Goal: Information Seeking & Learning: Learn about a topic

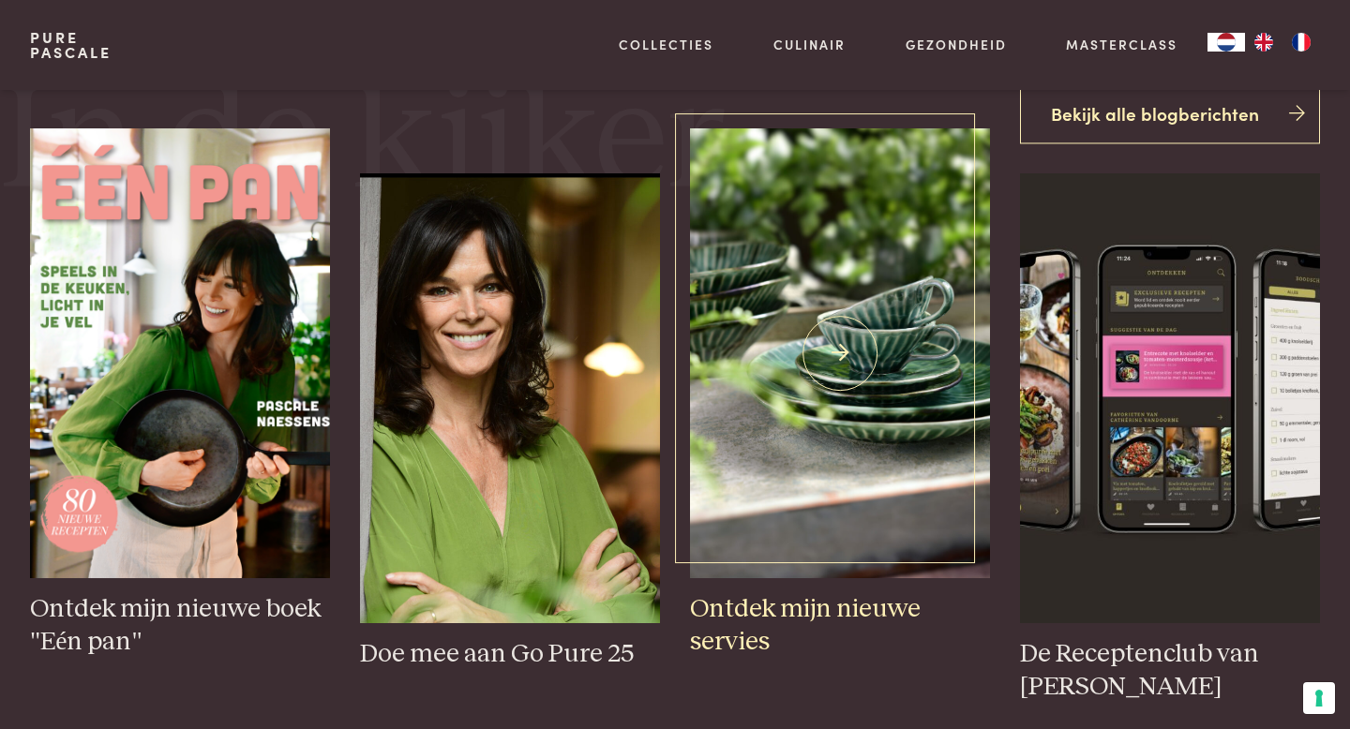
scroll to position [738, 0]
click at [753, 463] on img at bounding box center [840, 352] width 300 height 450
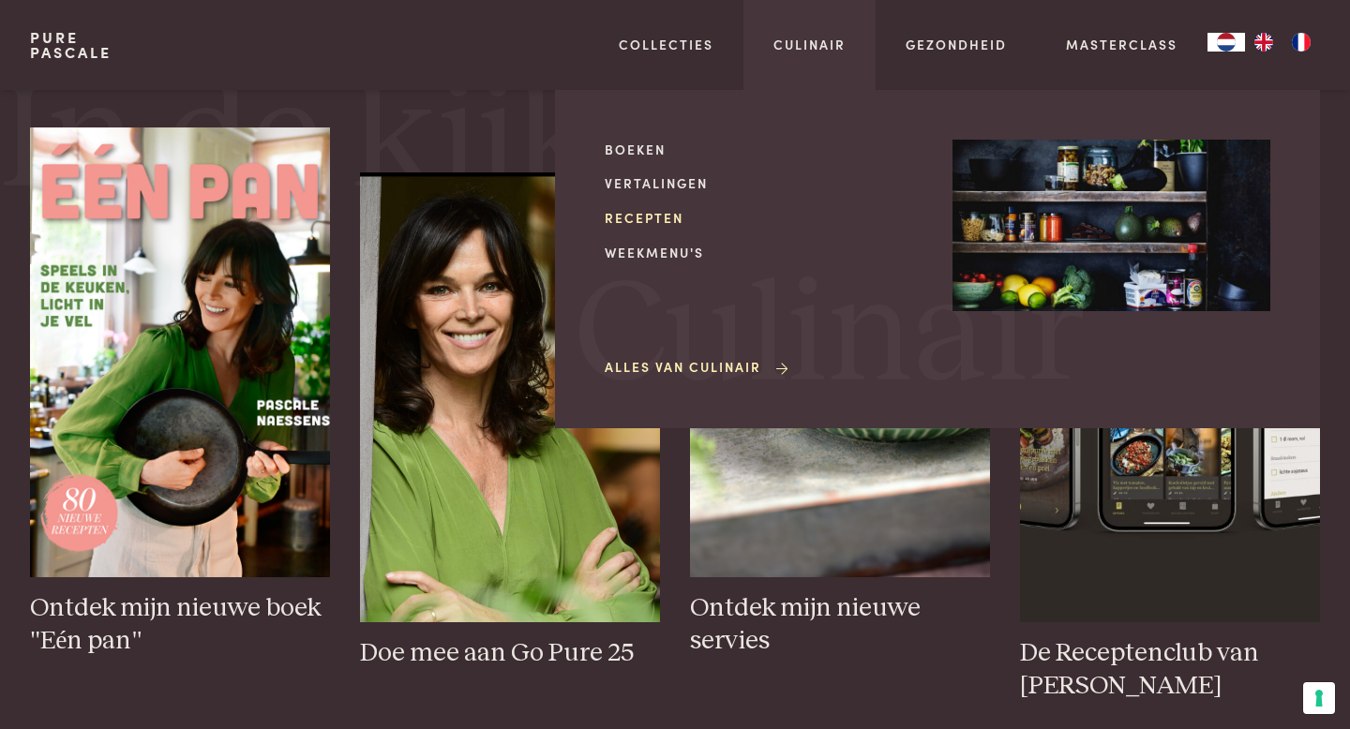
click at [657, 219] on link "Recepten" at bounding box center [763, 218] width 318 height 20
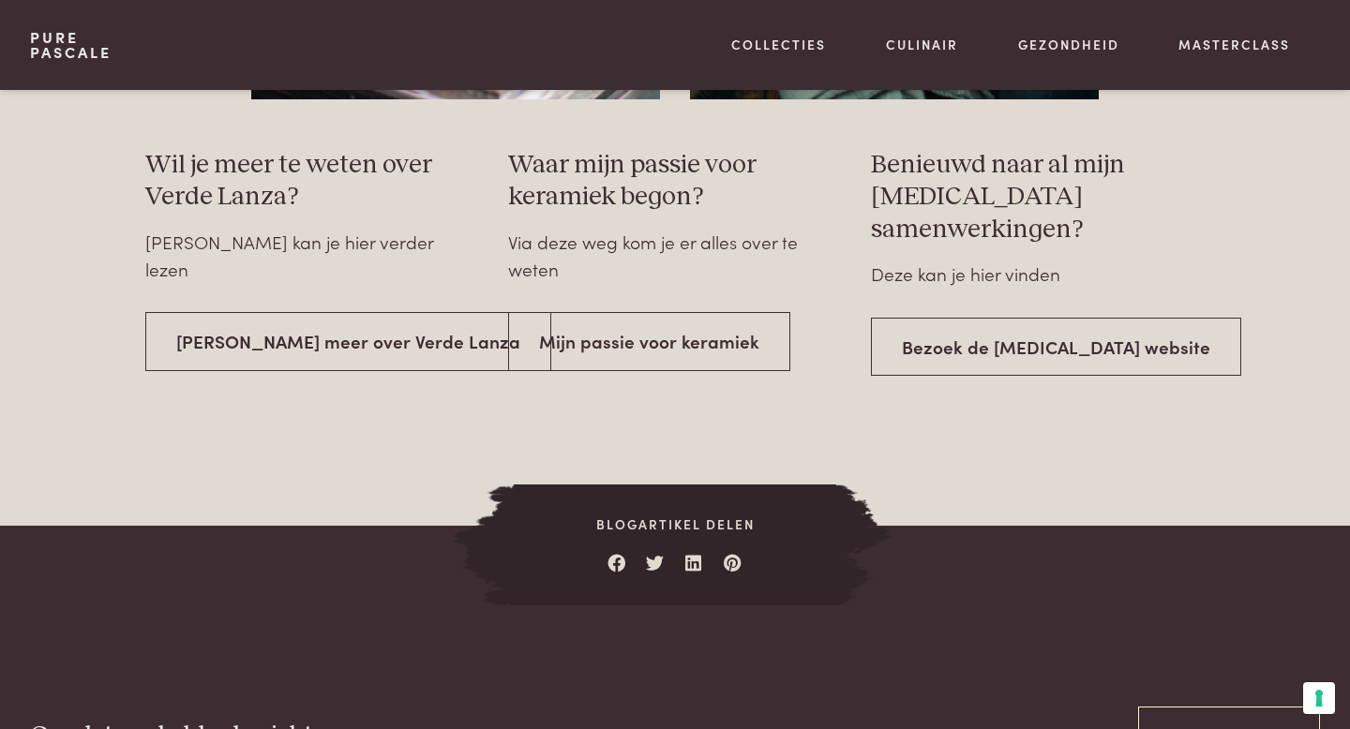
scroll to position [3327, 0]
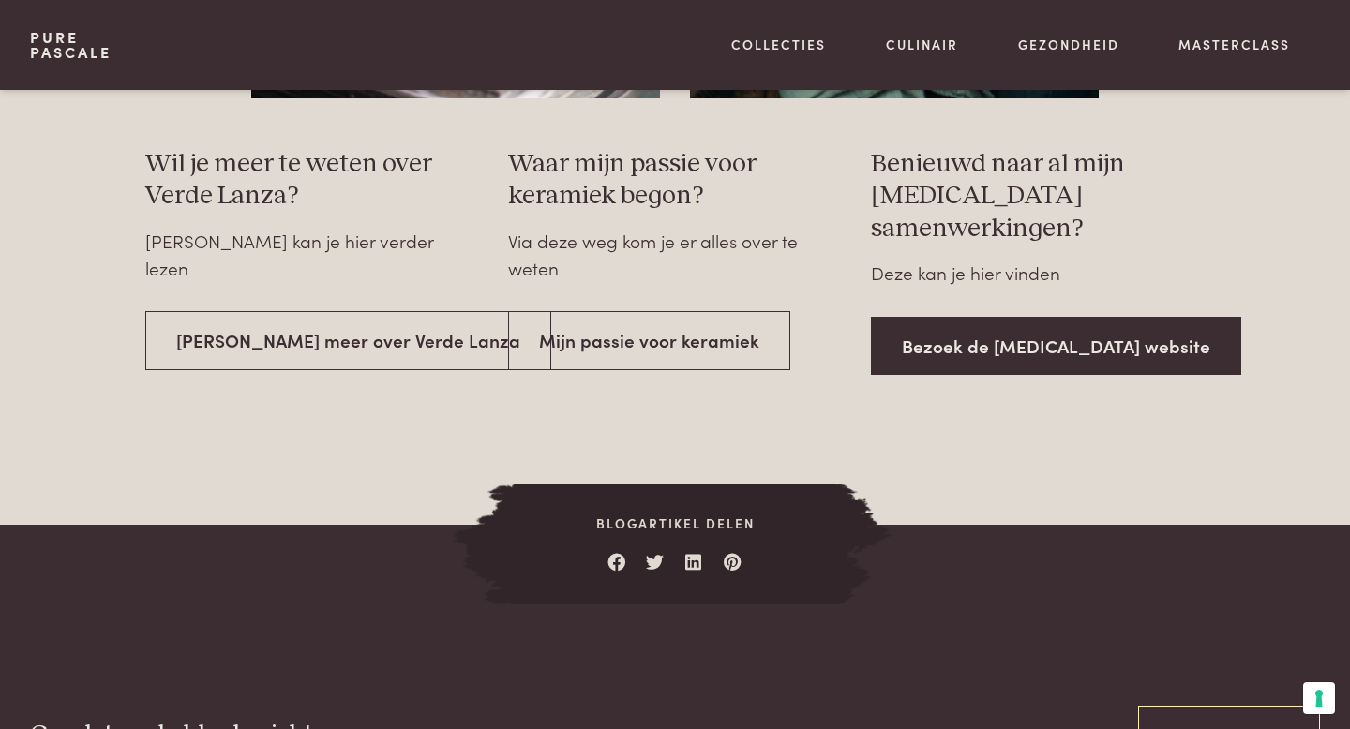
click at [950, 335] on link "Bezoek de Serax website" at bounding box center [1056, 346] width 370 height 59
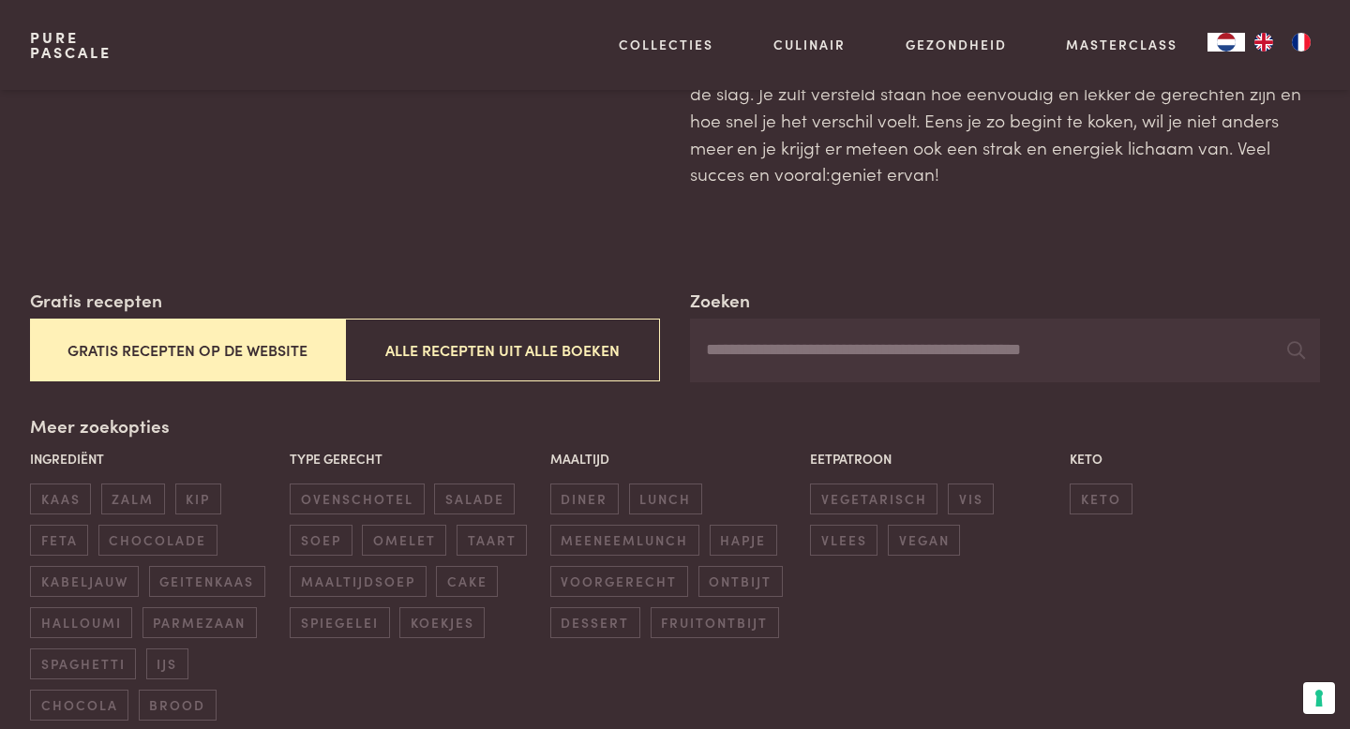
scroll to position [147, 0]
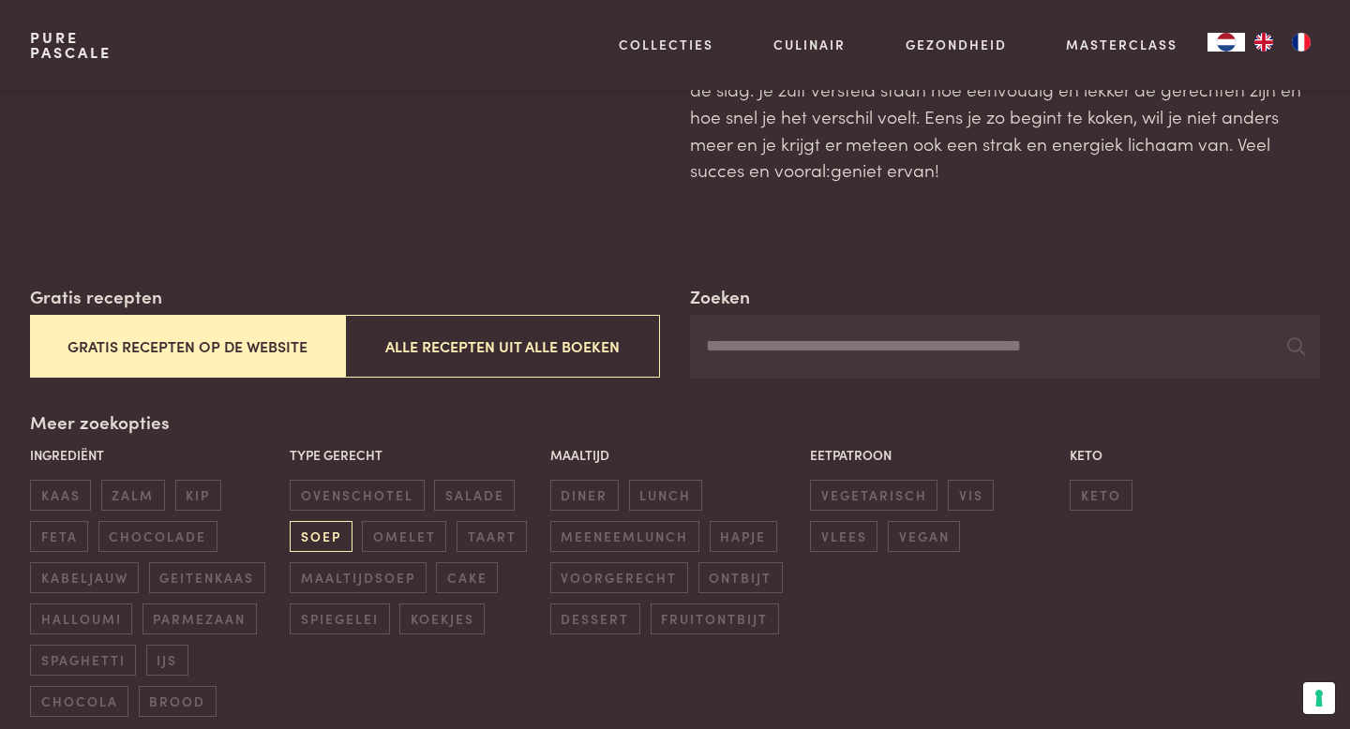
click at [339, 534] on span "soep" at bounding box center [321, 536] width 62 height 31
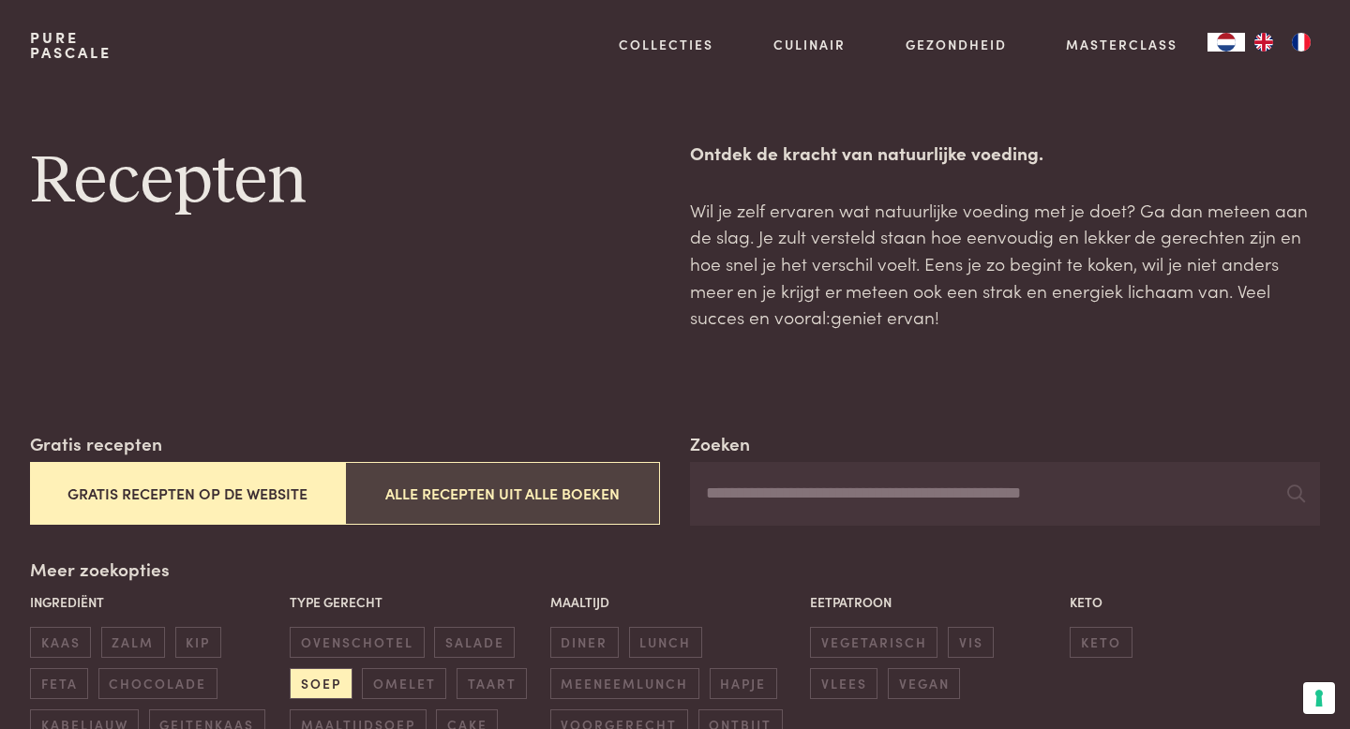
click at [398, 521] on button "Alle recepten uit alle boeken" at bounding box center [502, 493] width 315 height 63
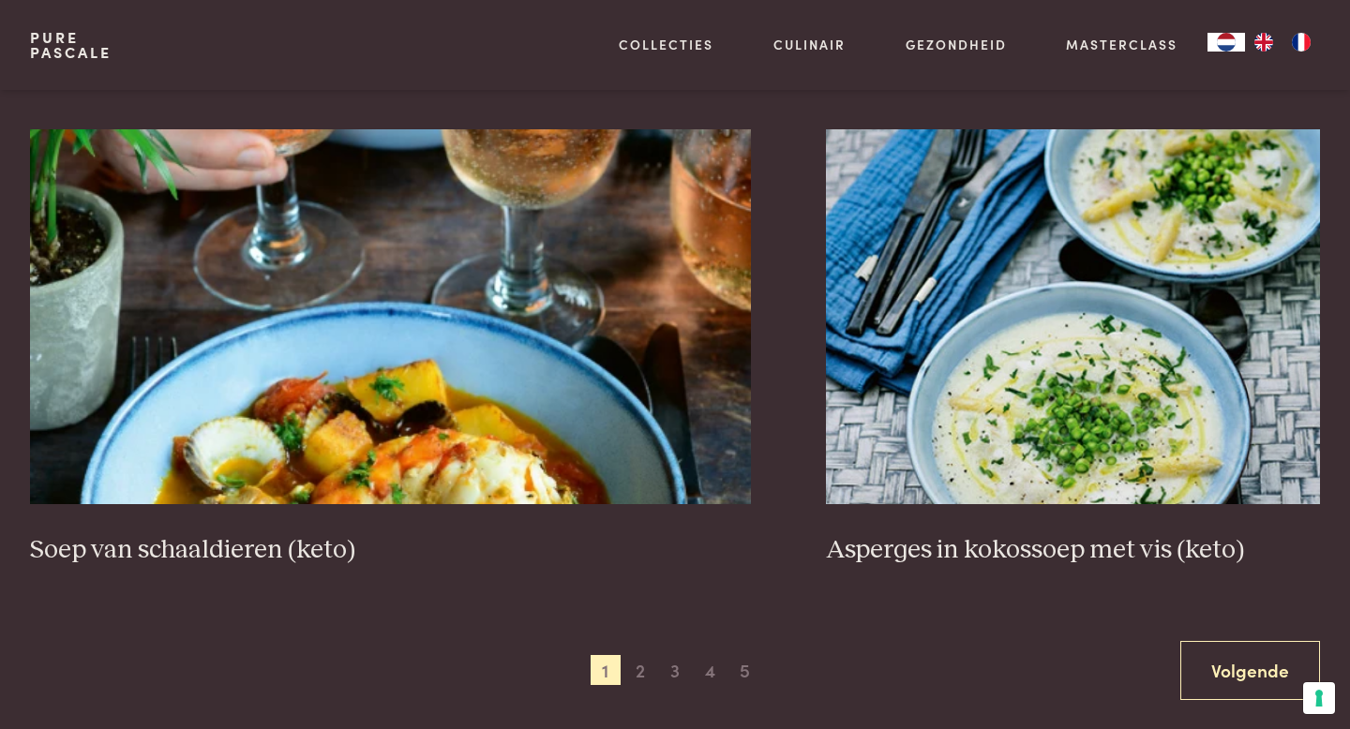
scroll to position [3398, 0]
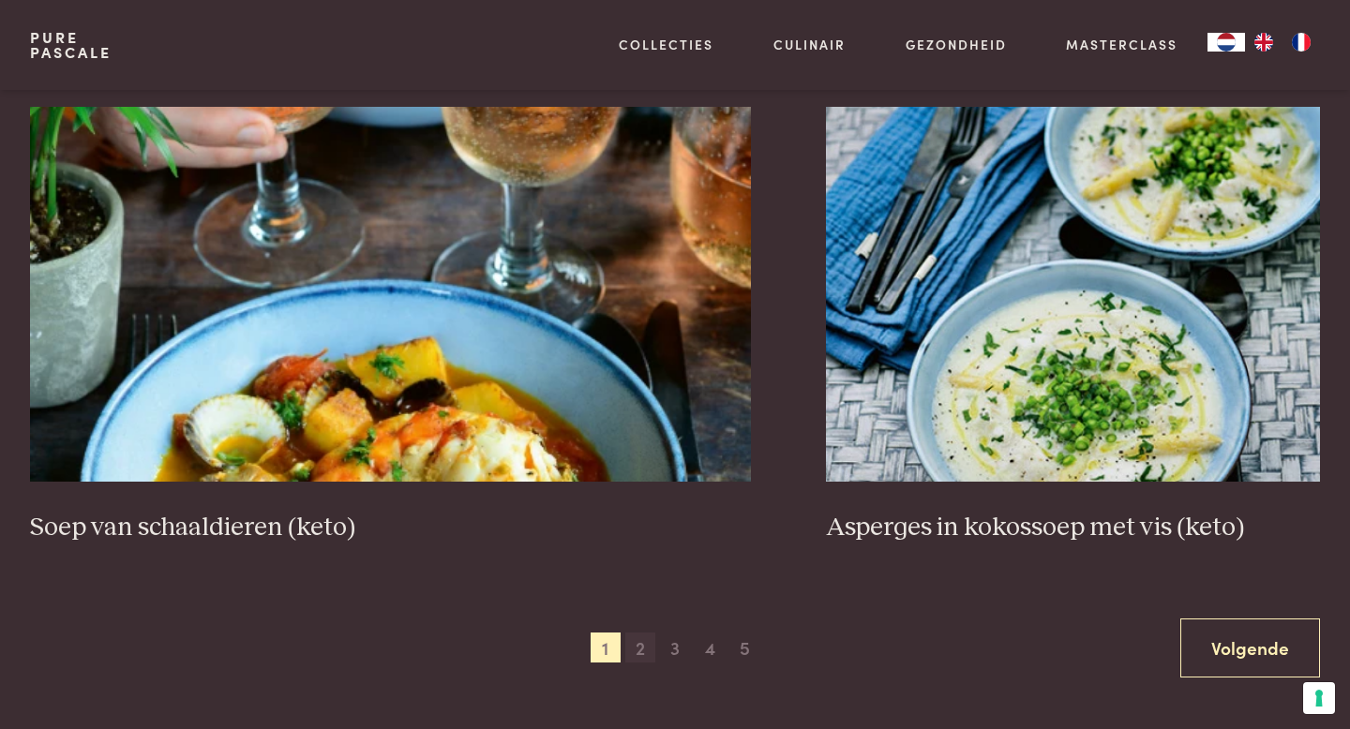
click at [641, 657] on span "2" at bounding box center [640, 648] width 30 height 30
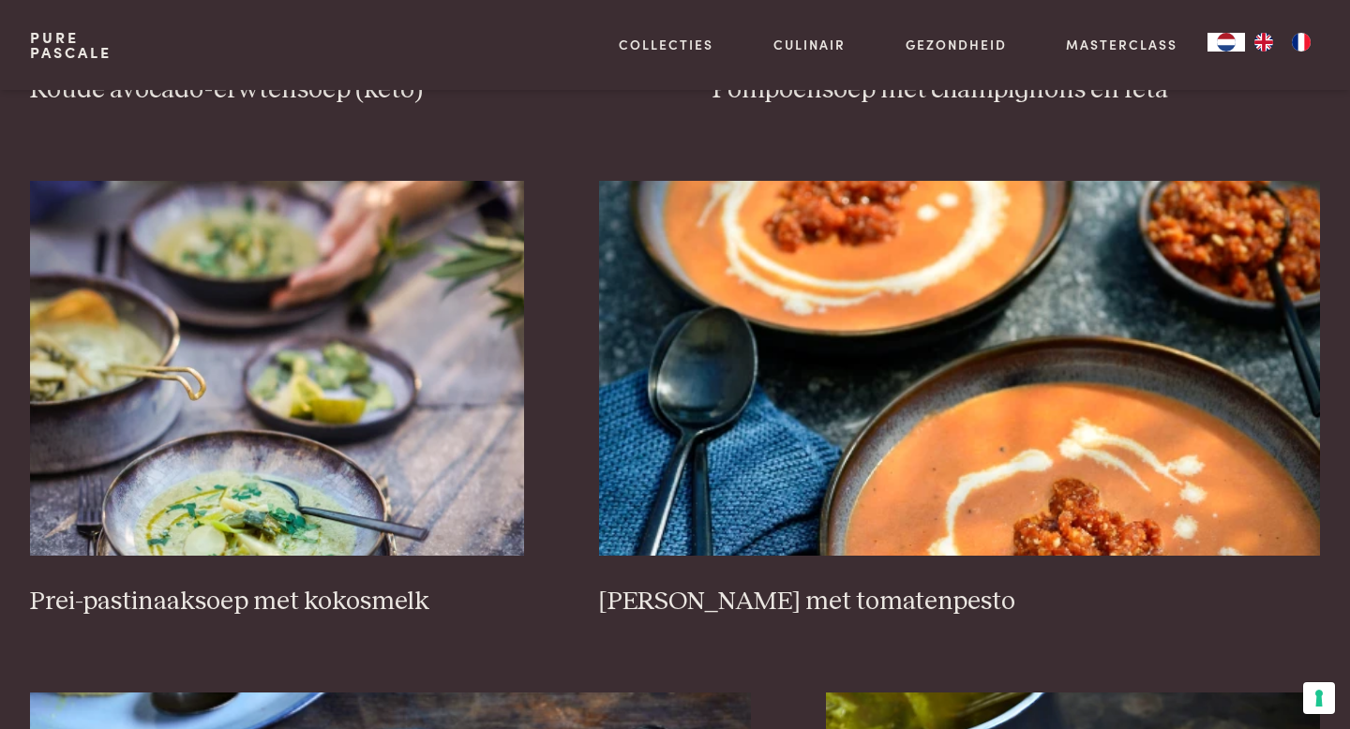
scroll to position [2882, 0]
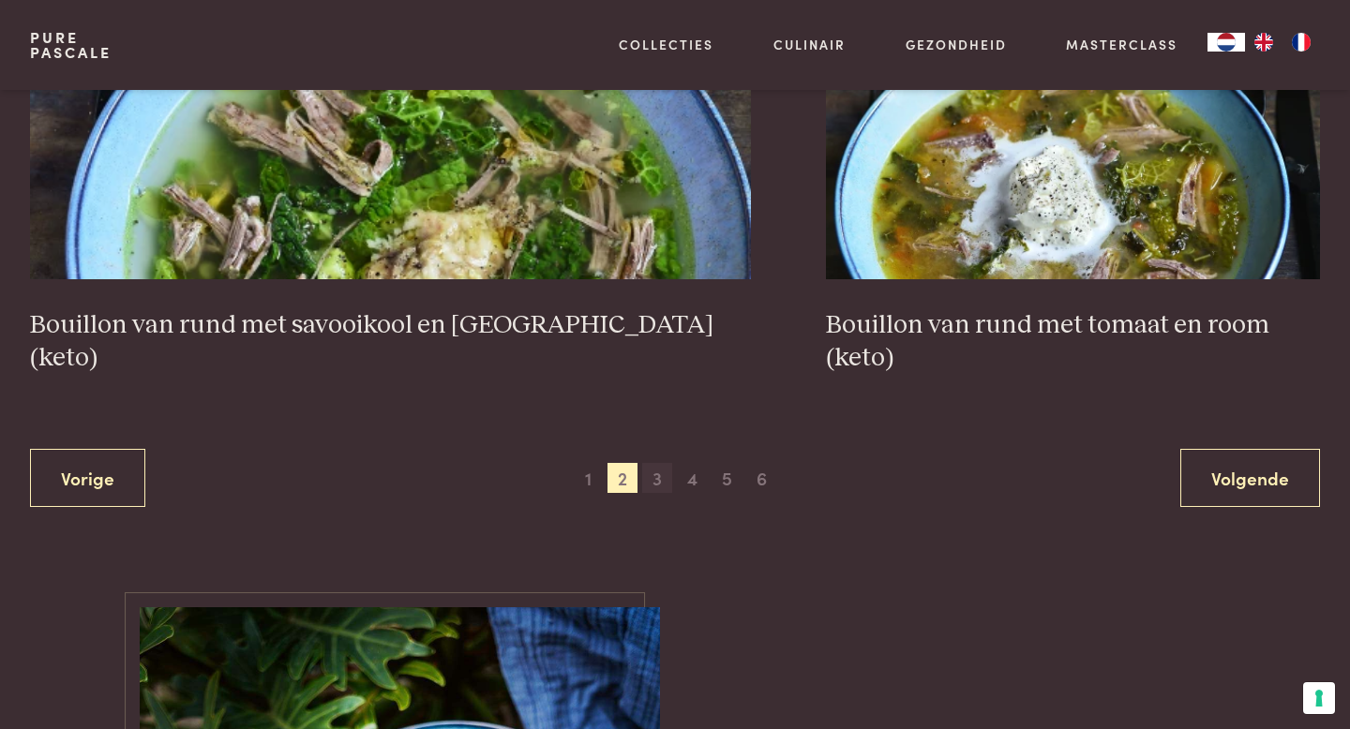
click at [656, 463] on span "3" at bounding box center [657, 478] width 30 height 30
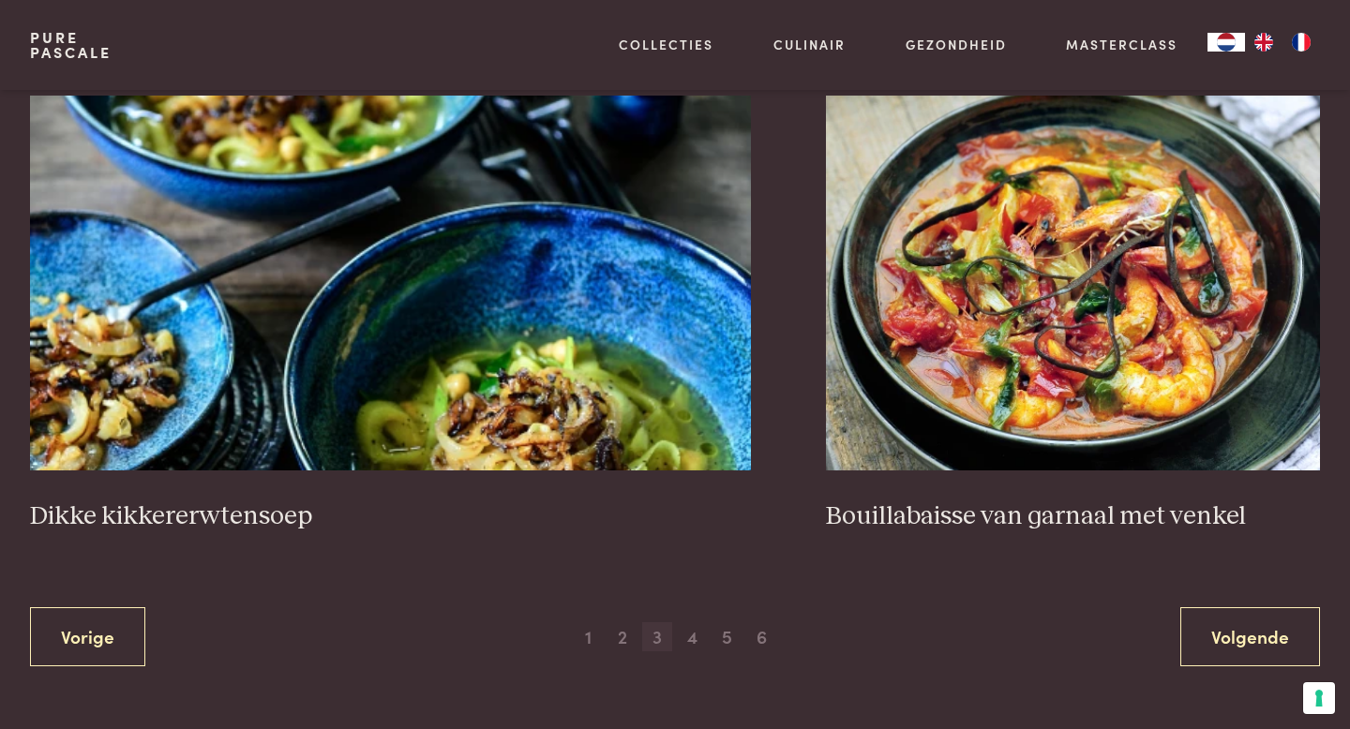
scroll to position [3492, 0]
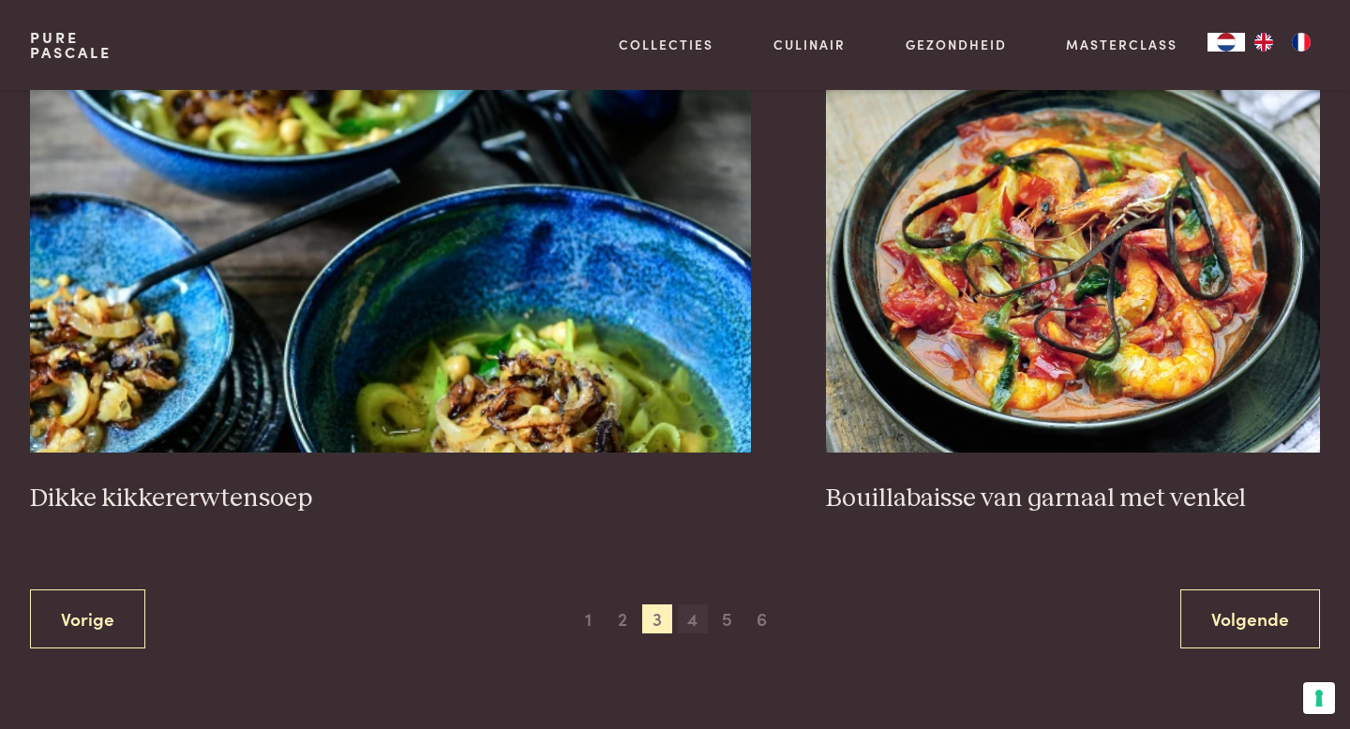
click at [691, 619] on span "4" at bounding box center [693, 619] width 30 height 30
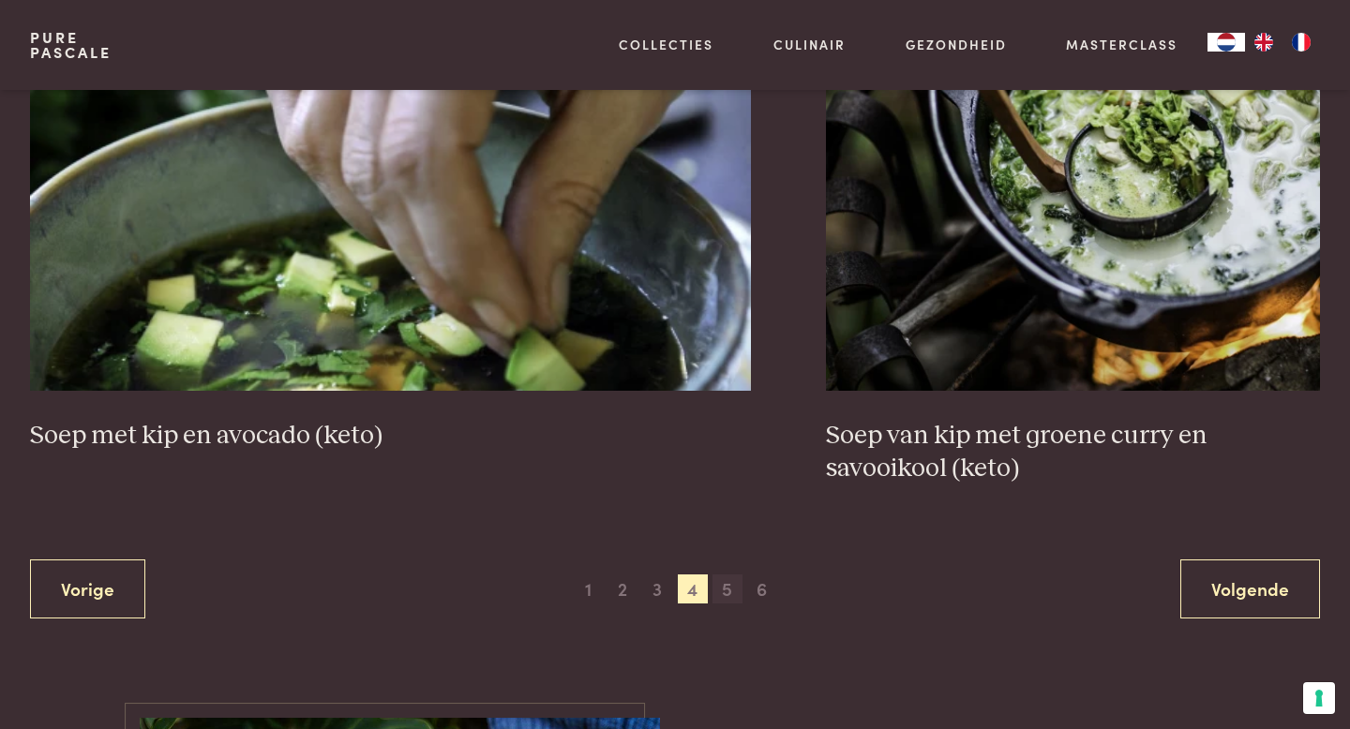
click at [718, 584] on span "5" at bounding box center [727, 589] width 30 height 30
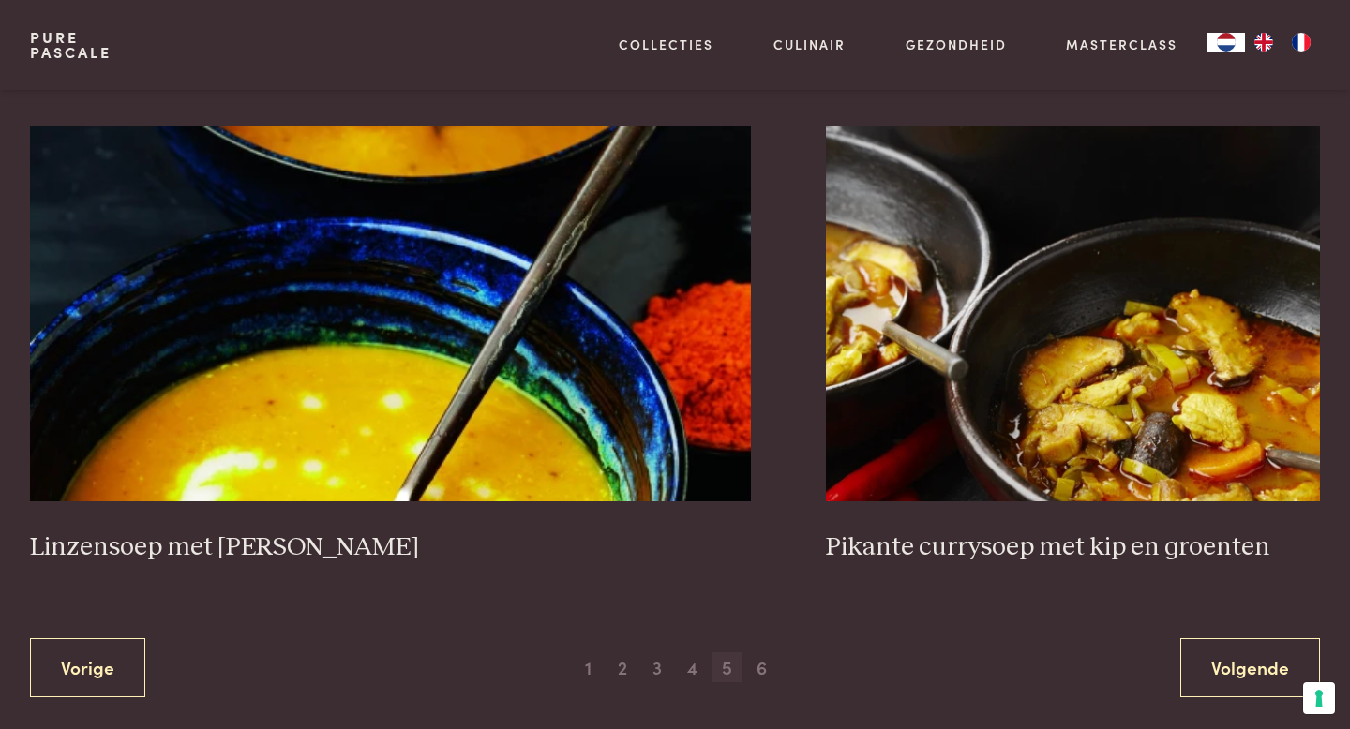
scroll to position [3381, 0]
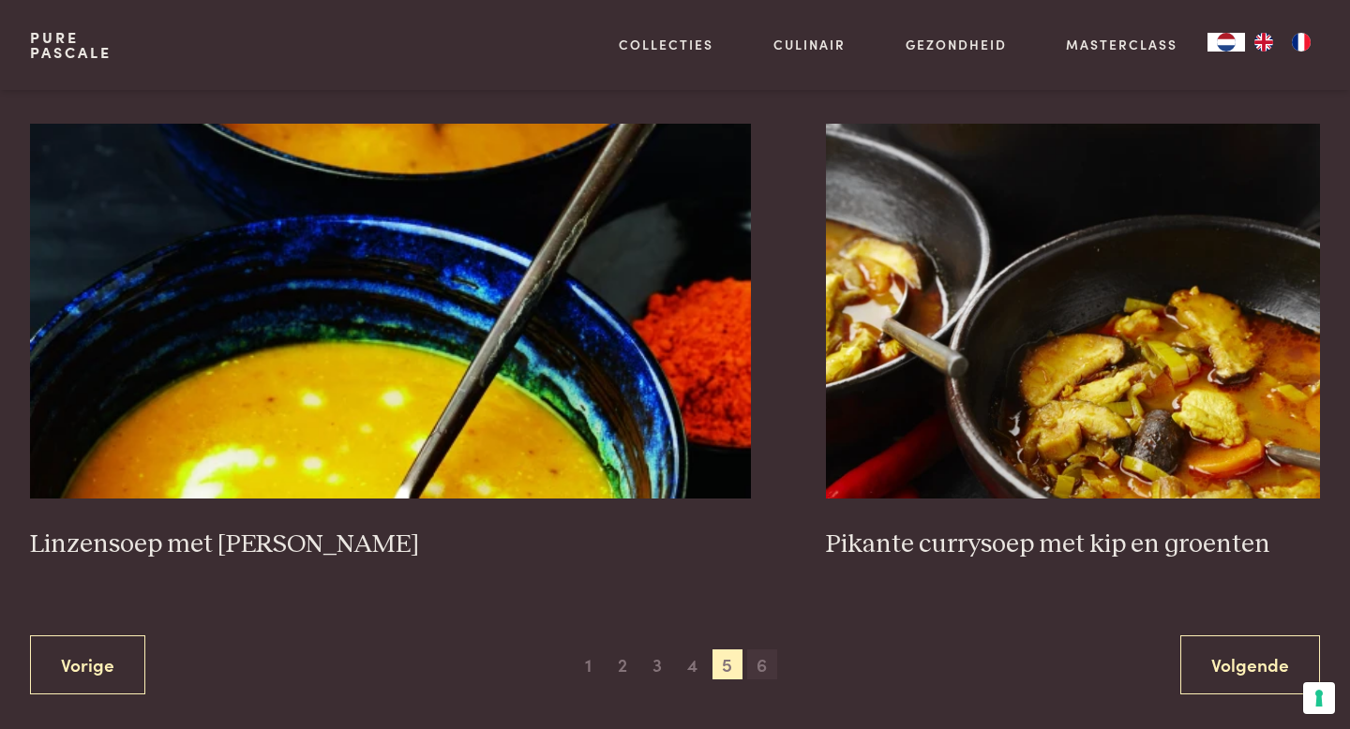
click at [769, 672] on span "6" at bounding box center [762, 664] width 30 height 30
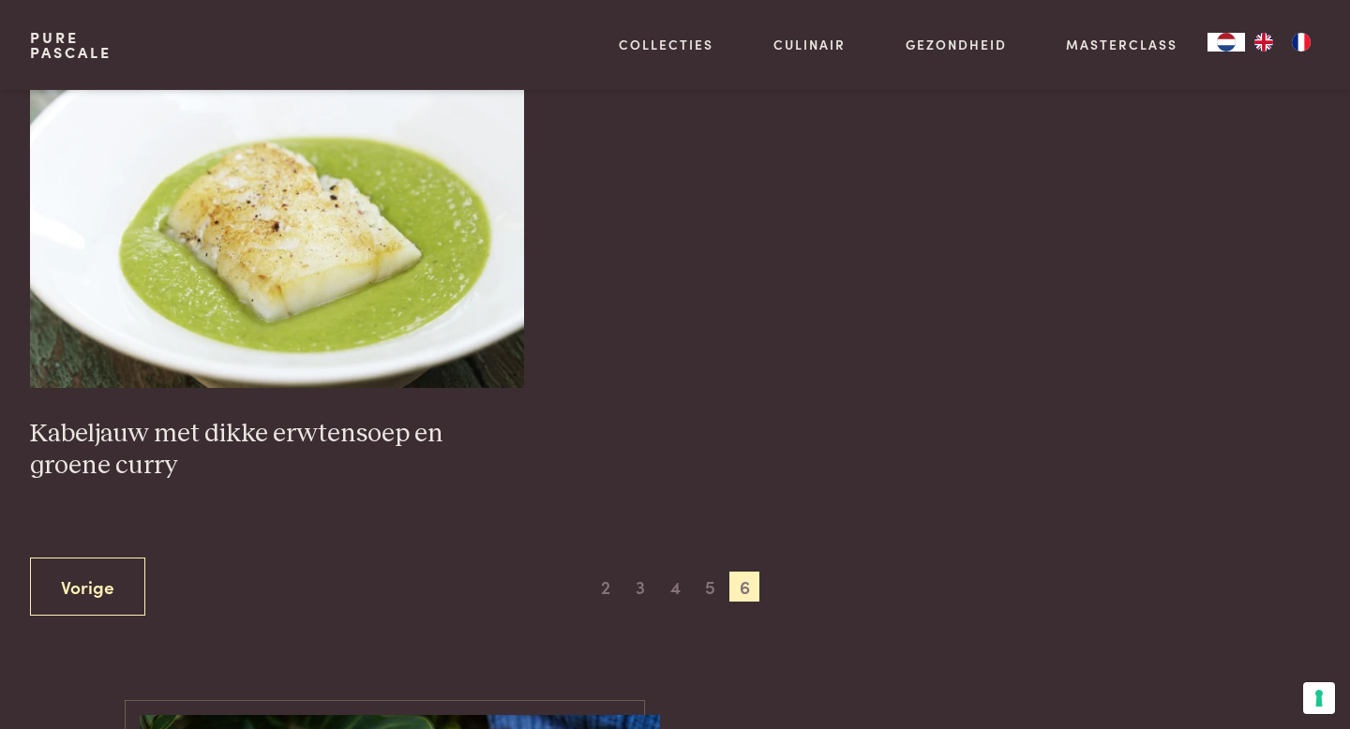
scroll to position [3047, 0]
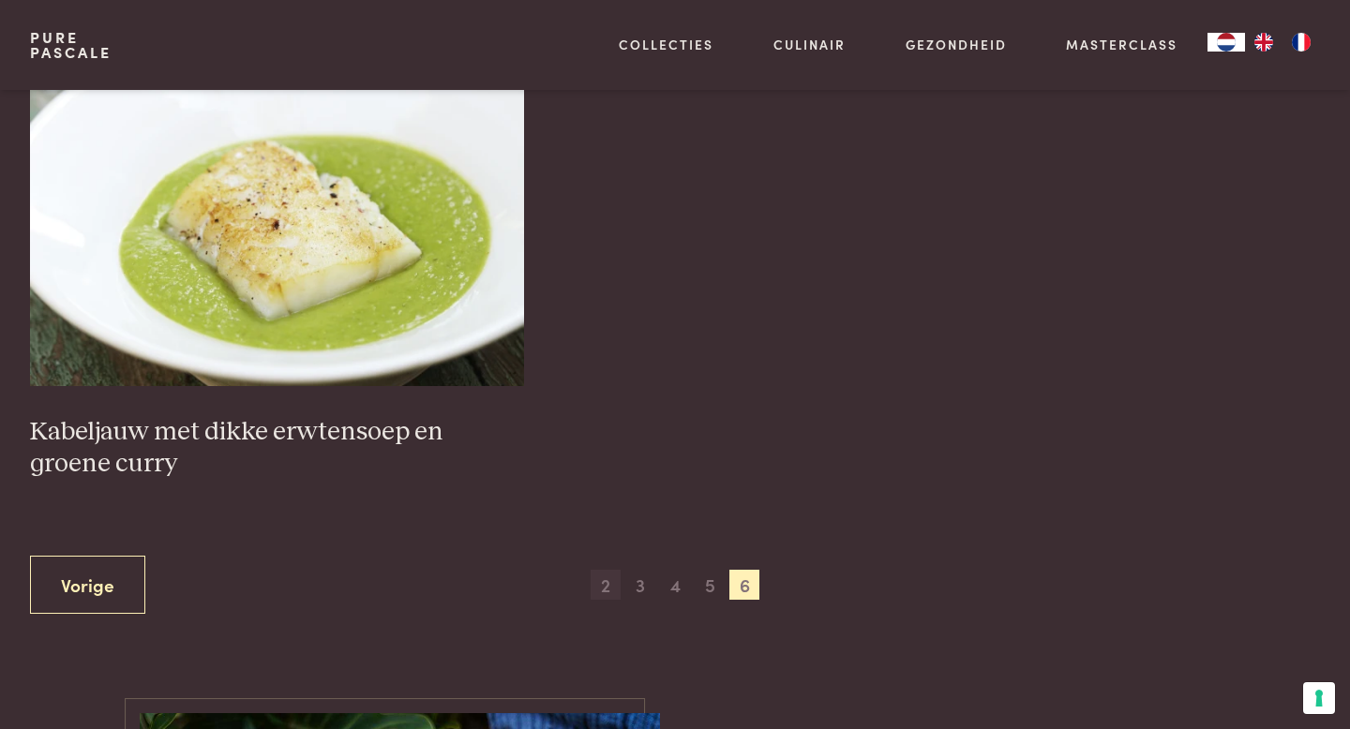
click at [602, 570] on span "2" at bounding box center [605, 585] width 30 height 30
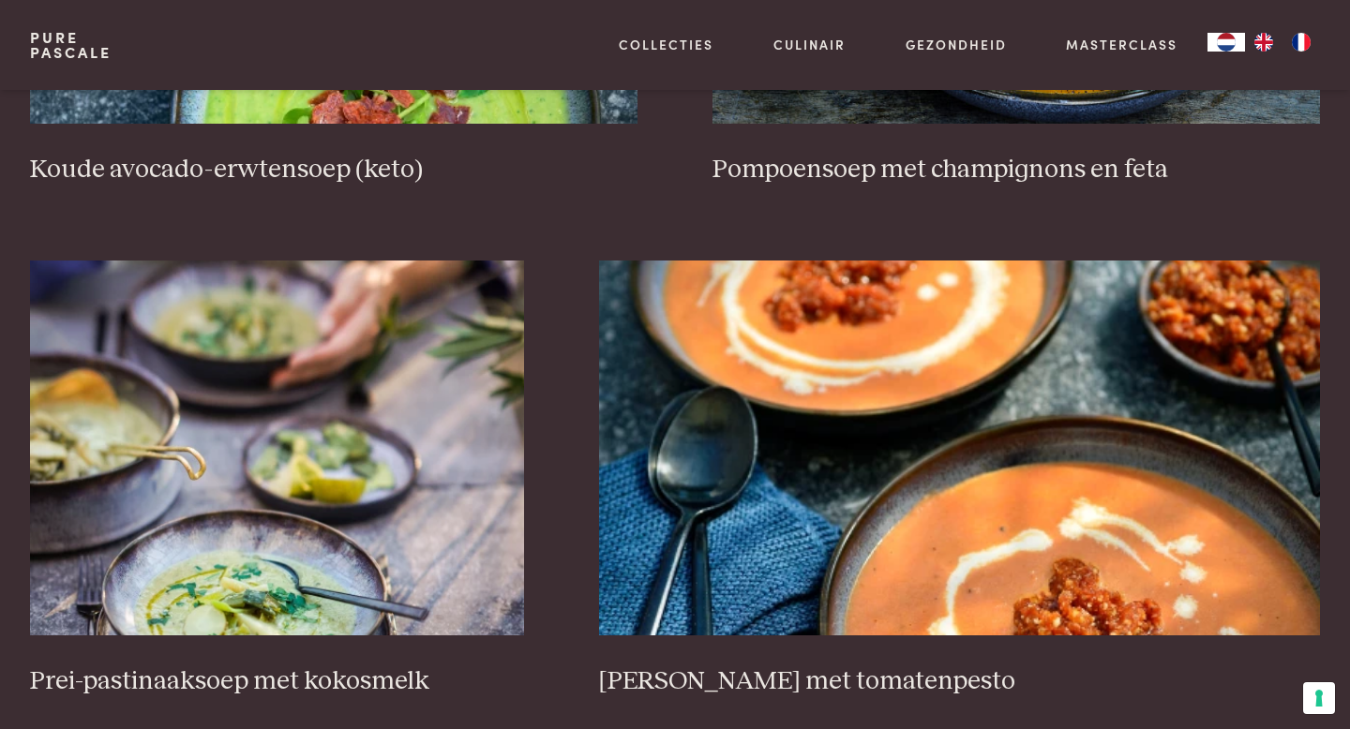
scroll to position [2826, 0]
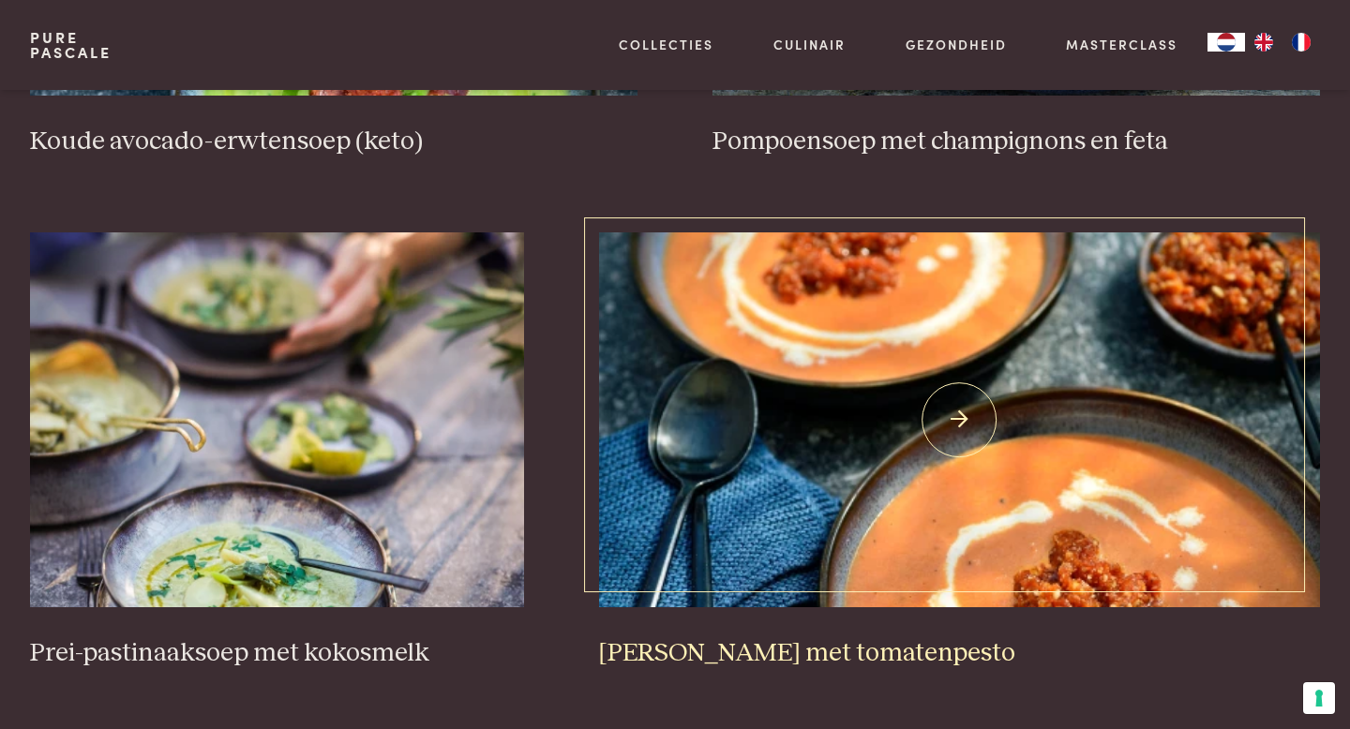
click at [792, 470] on img at bounding box center [960, 419] width 722 height 375
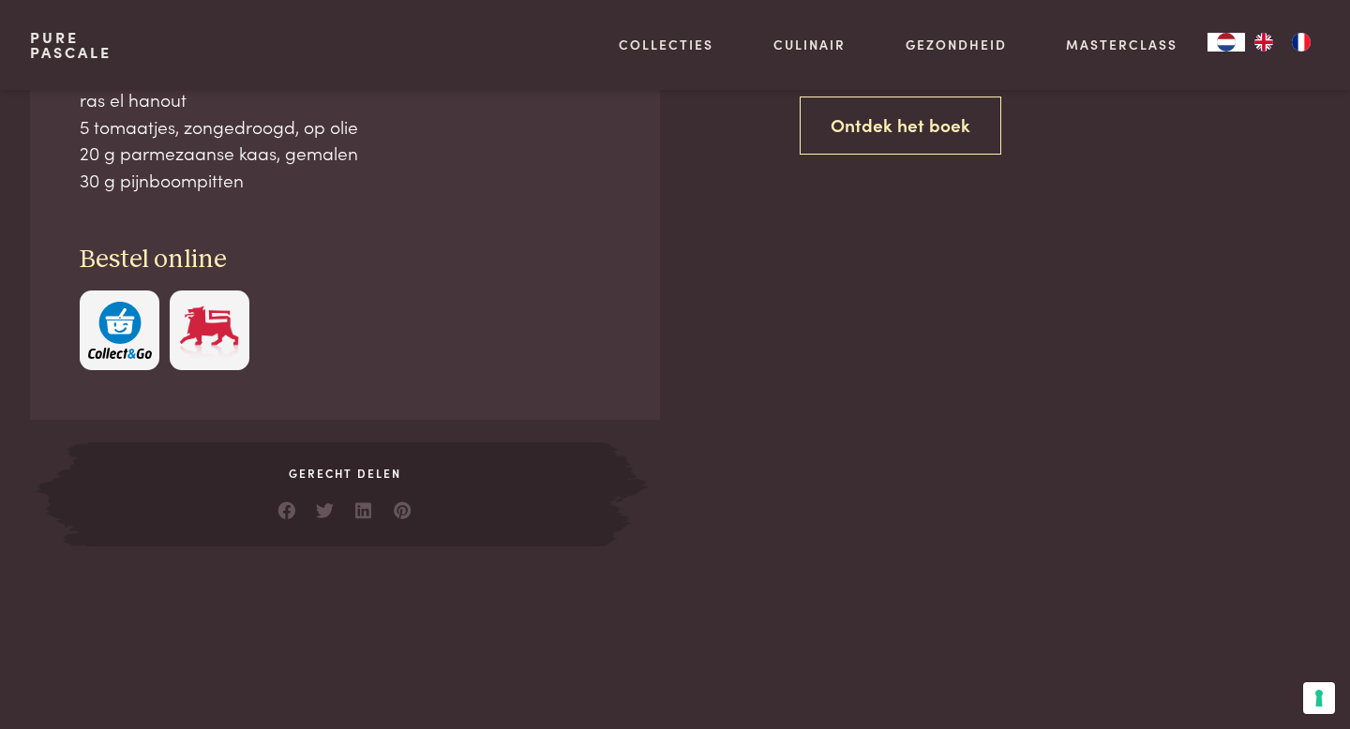
scroll to position [1010, 0]
